Goal: Information Seeking & Learning: Learn about a topic

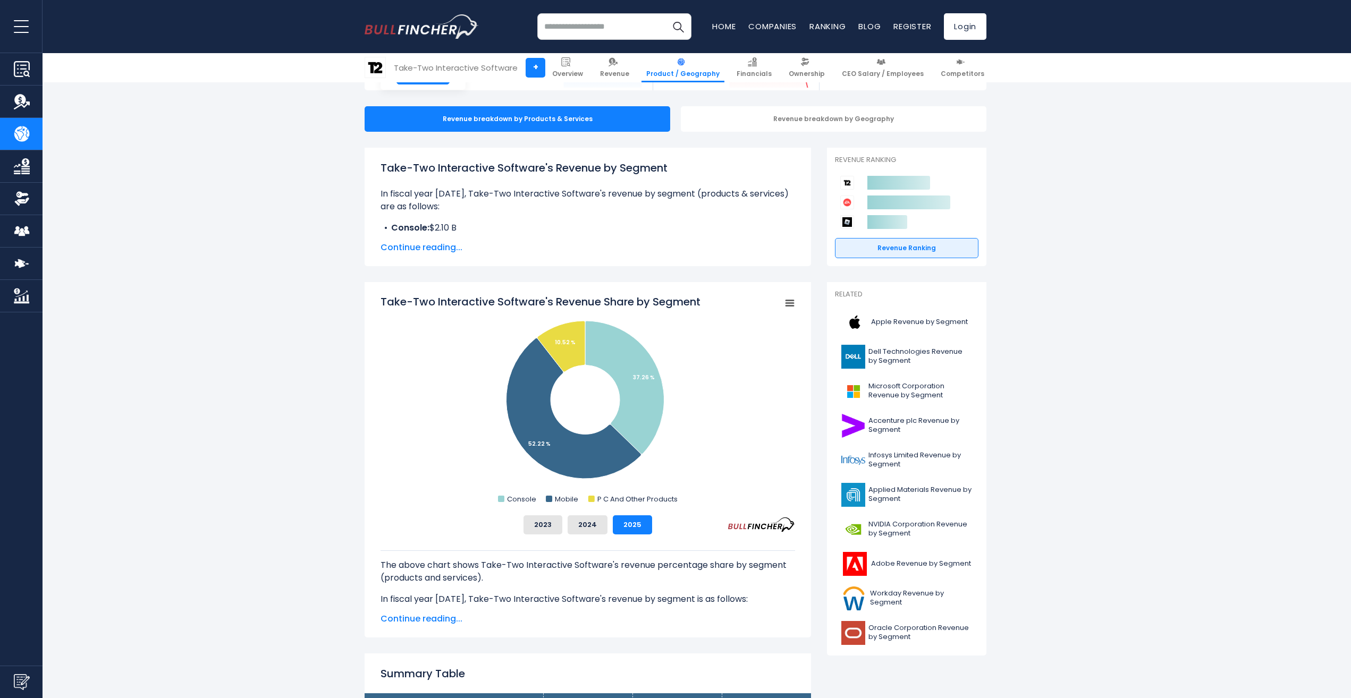
scroll to position [106, 0]
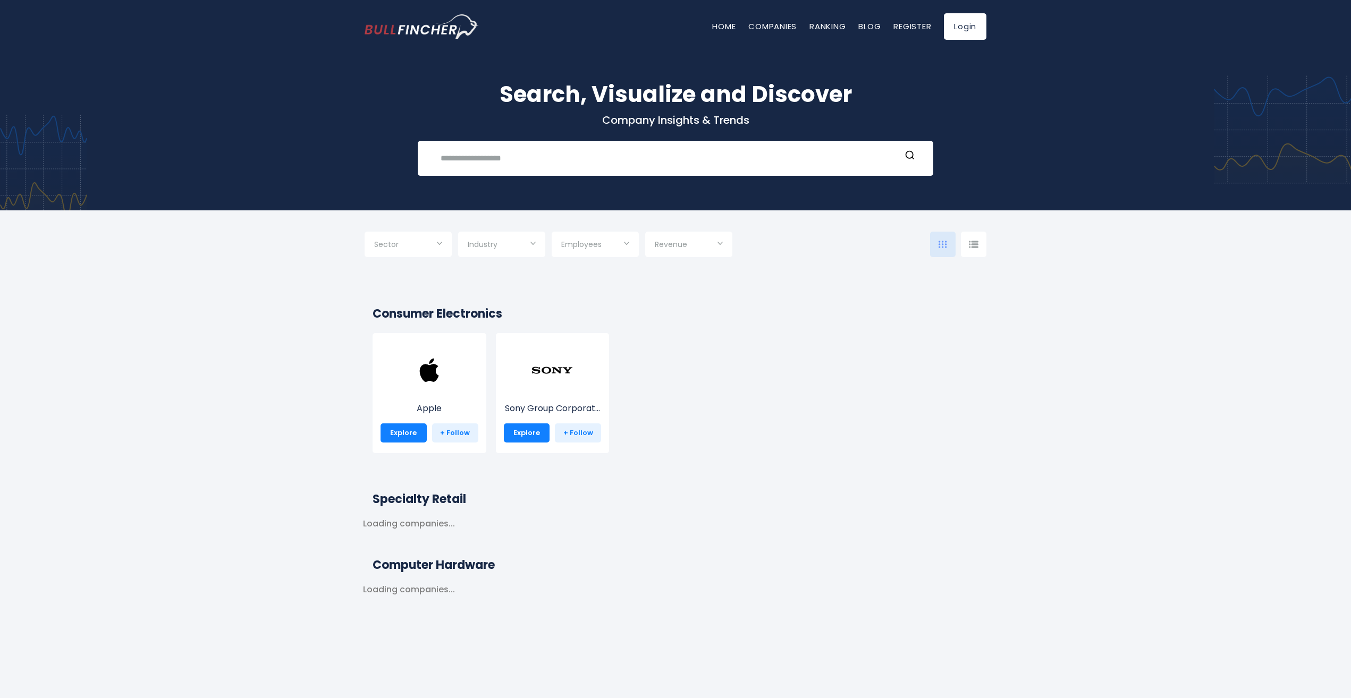
scroll to position [213, 0]
